Goal: Find specific page/section: Find specific page/section

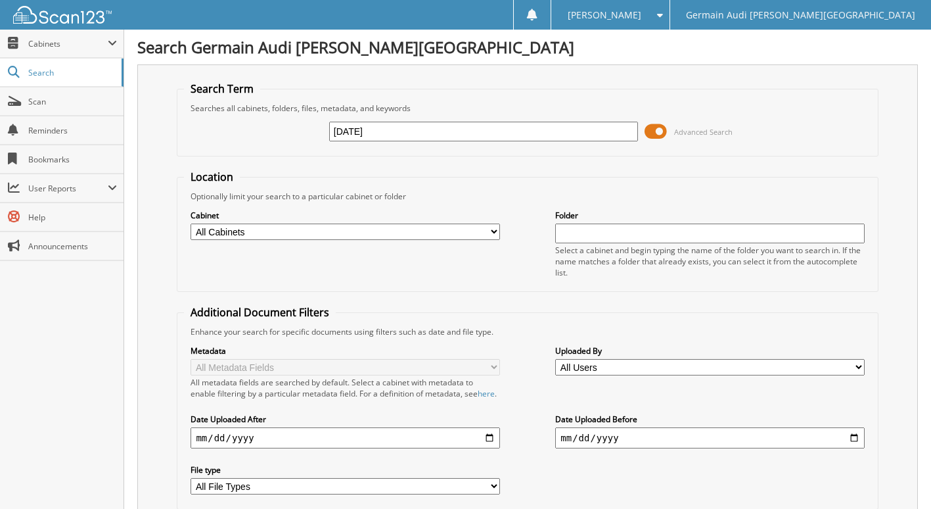
type input "[DATE]"
click at [386, 223] on select "All Cabinets AUDI WARRANTY PARTS PORSCHE WARRANTY SERVICE AUDI SERVICE RO PORSC…" at bounding box center [345, 231] width 309 height 16
select select "32999"
click at [191, 223] on select "All Cabinets AUDI WARRANTY PARTS PORSCHE WARRANTY SERVICE AUDI SERVICE RO PORSC…" at bounding box center [345, 231] width 309 height 16
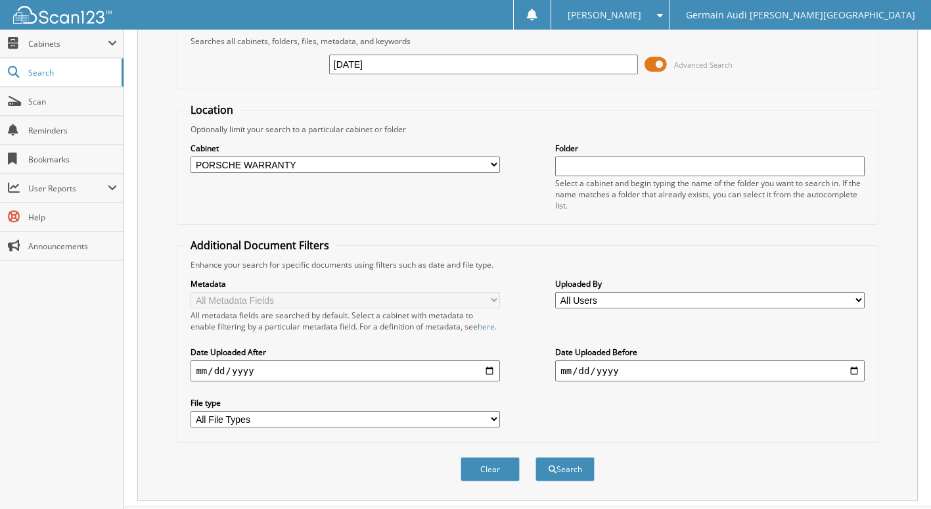
scroll to position [110, 0]
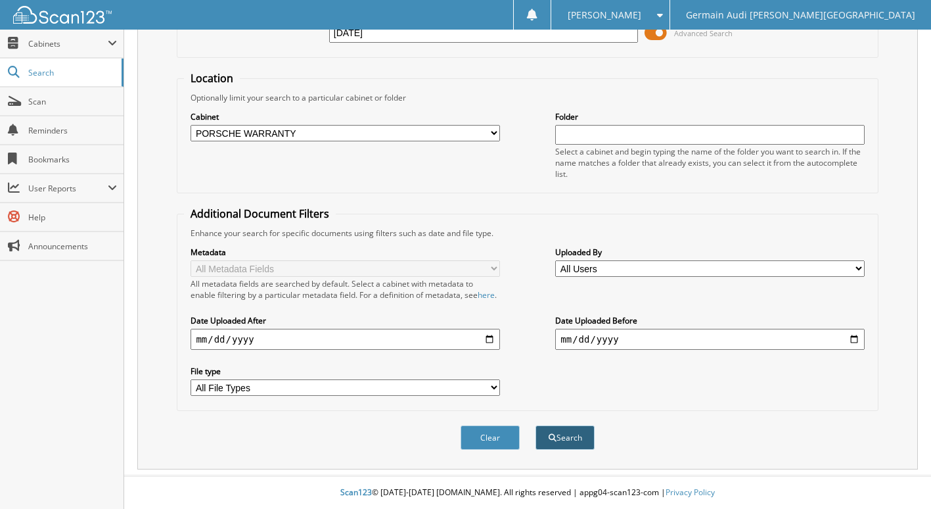
click at [567, 440] on button "Search" at bounding box center [565, 437] width 59 height 24
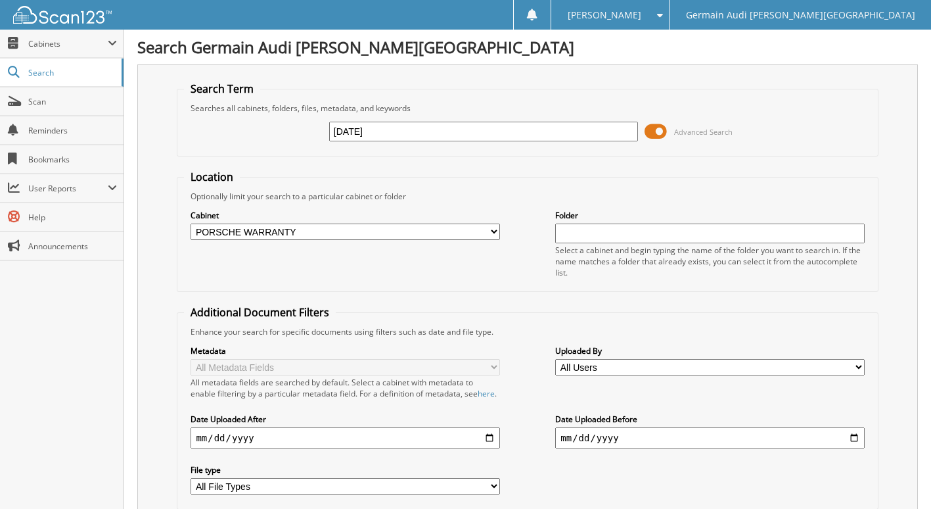
click at [597, 225] on input "text" at bounding box center [709, 233] width 309 height 20
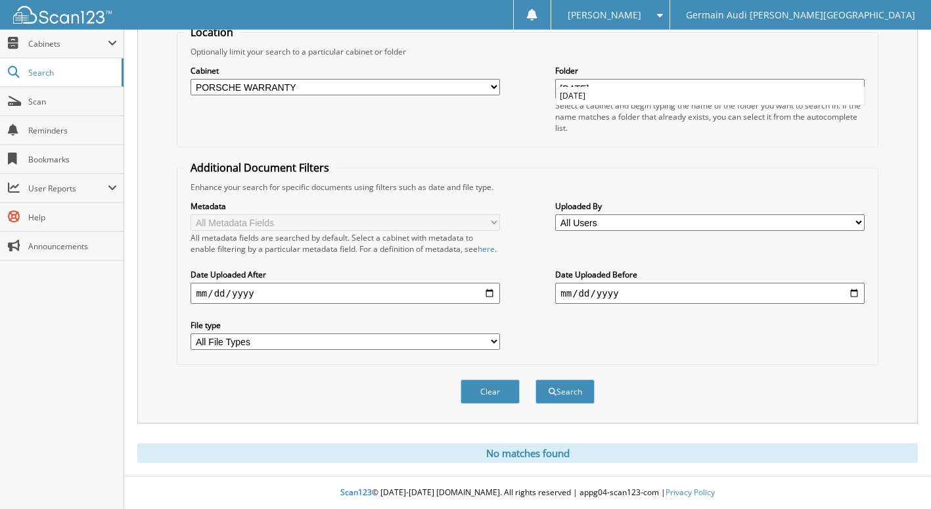
scroll to position [156, 0]
type input "[DATE]"
click at [556, 394] on button "Search" at bounding box center [565, 391] width 59 height 24
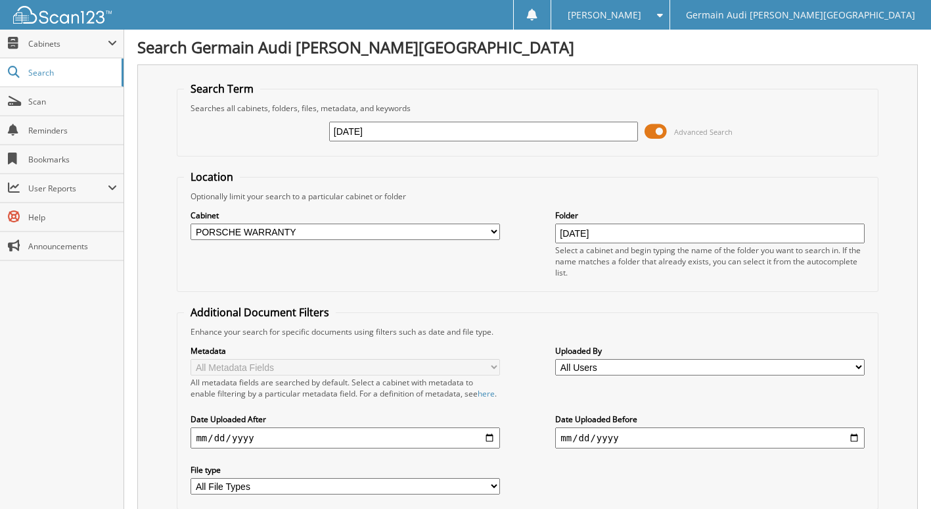
drag, startPoint x: 574, startPoint y: 123, endPoint x: 127, endPoint y: 150, distance: 447.7
click at [127, 150] on div "Search Germain Audi Ann Arbor Search Term Searches all cabinets, folders, files…" at bounding box center [527, 326] width 807 height 653
click at [39, 105] on span "Scan" at bounding box center [72, 101] width 89 height 11
